Goal: Check status: Check status

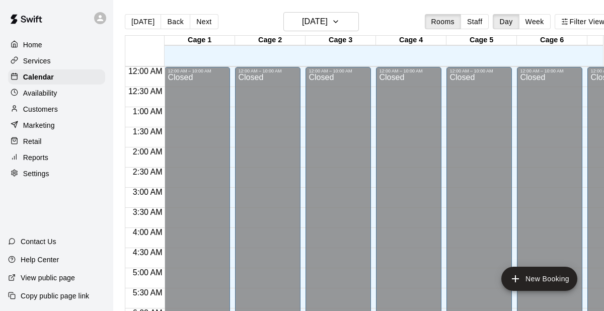
scroll to position [711, 0]
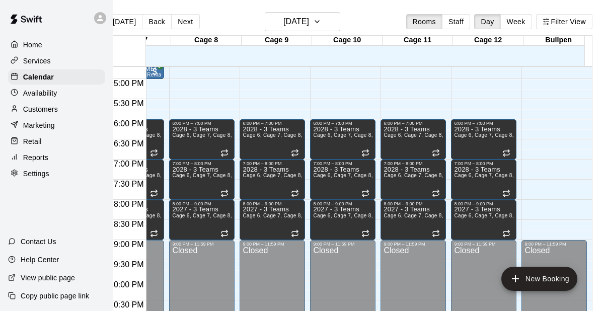
scroll to position [673, 329]
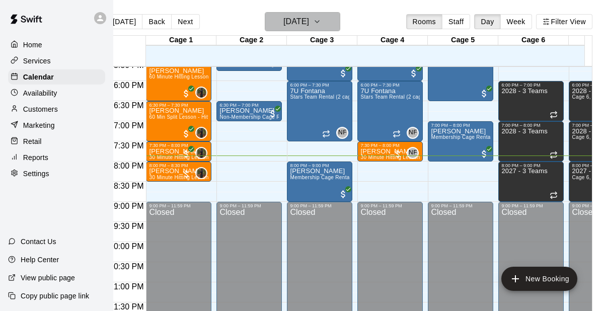
click at [309, 20] on h6 "[DATE]" at bounding box center [296, 22] width 26 height 14
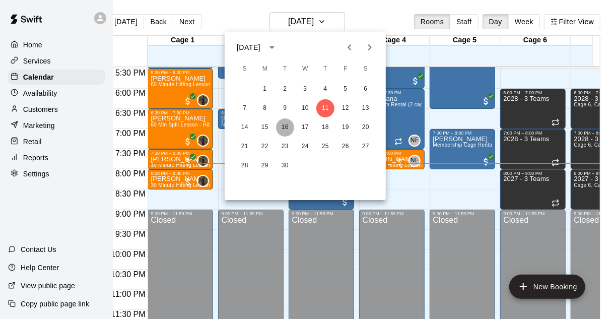
click at [283, 128] on button "16" at bounding box center [285, 127] width 18 height 18
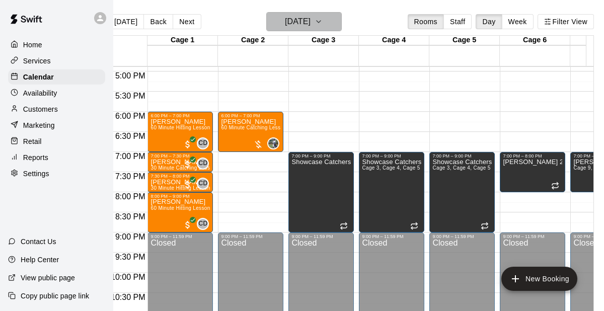
click at [323, 24] on icon "button" at bounding box center [319, 22] width 8 height 12
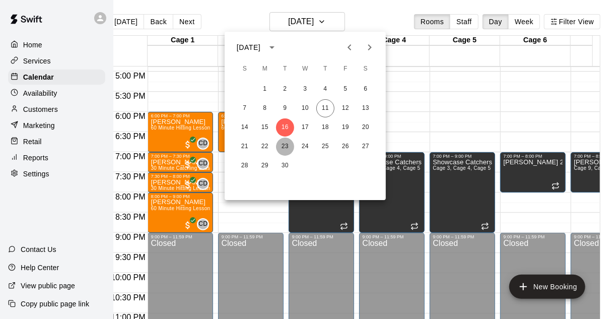
click at [283, 148] on button "23" at bounding box center [285, 146] width 18 height 18
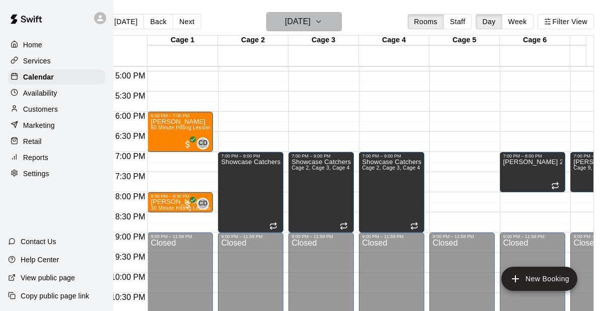
click at [311, 18] on h6 "Tuesday Sep 23" at bounding box center [298, 22] width 26 height 14
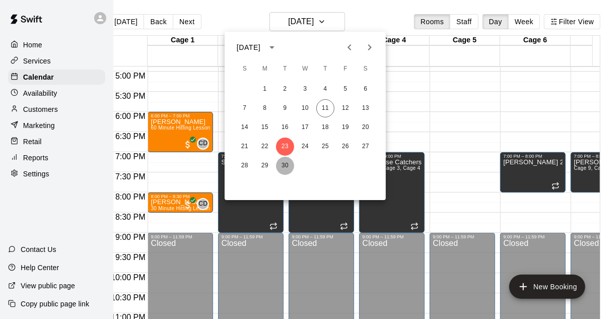
click at [282, 168] on button "30" at bounding box center [285, 166] width 18 height 18
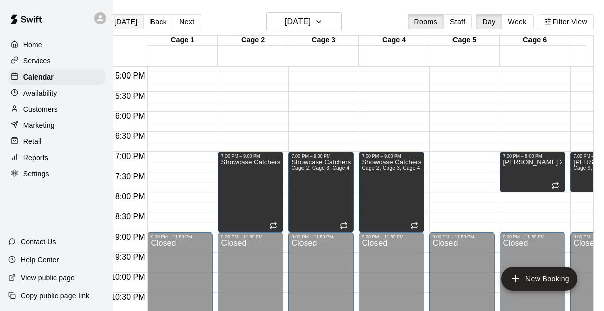
click at [126, 26] on button "[DATE]" at bounding box center [126, 21] width 36 height 15
